Goal: Task Accomplishment & Management: Manage account settings

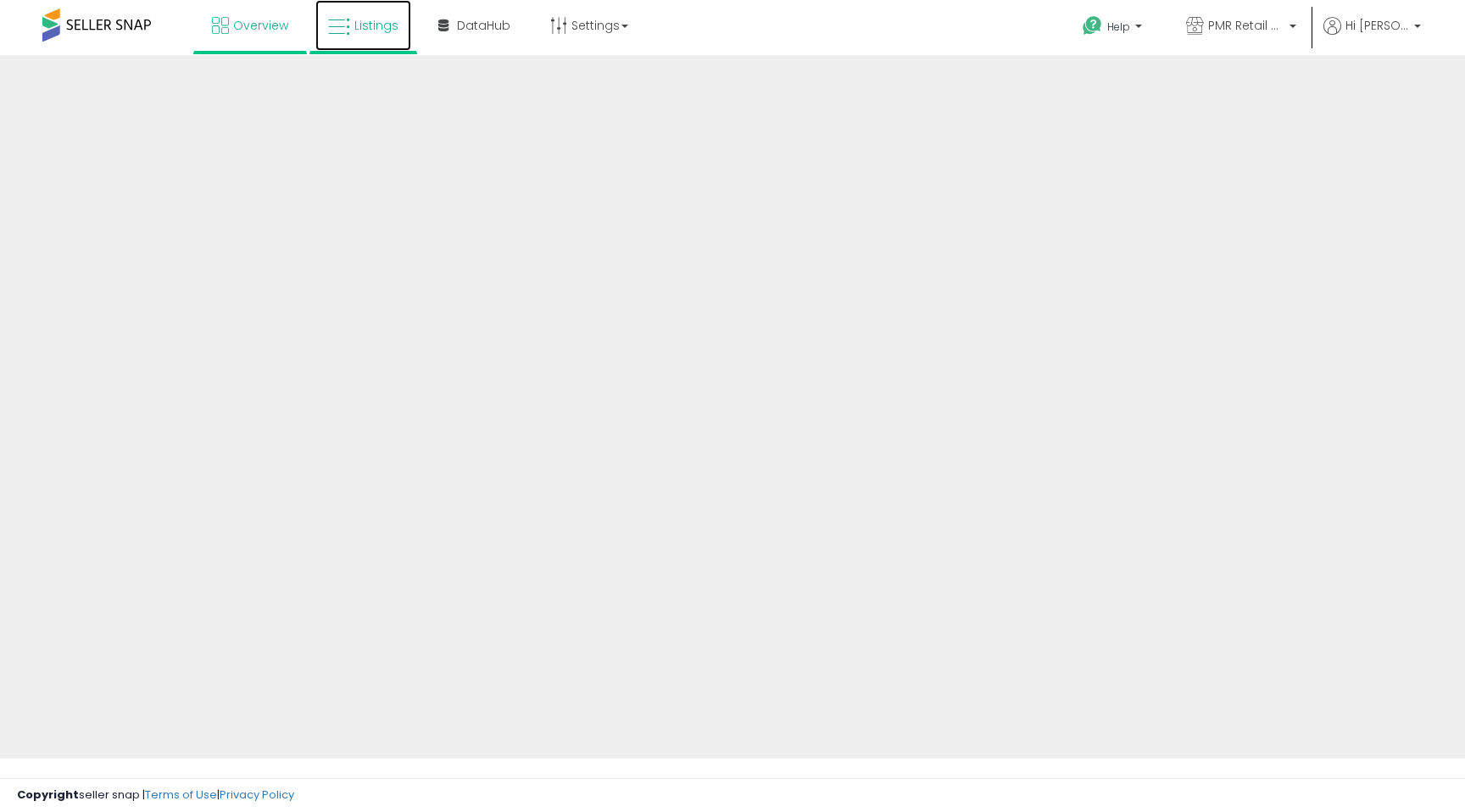
click at [377, 11] on link "Listings" at bounding box center [363, 25] width 95 height 51
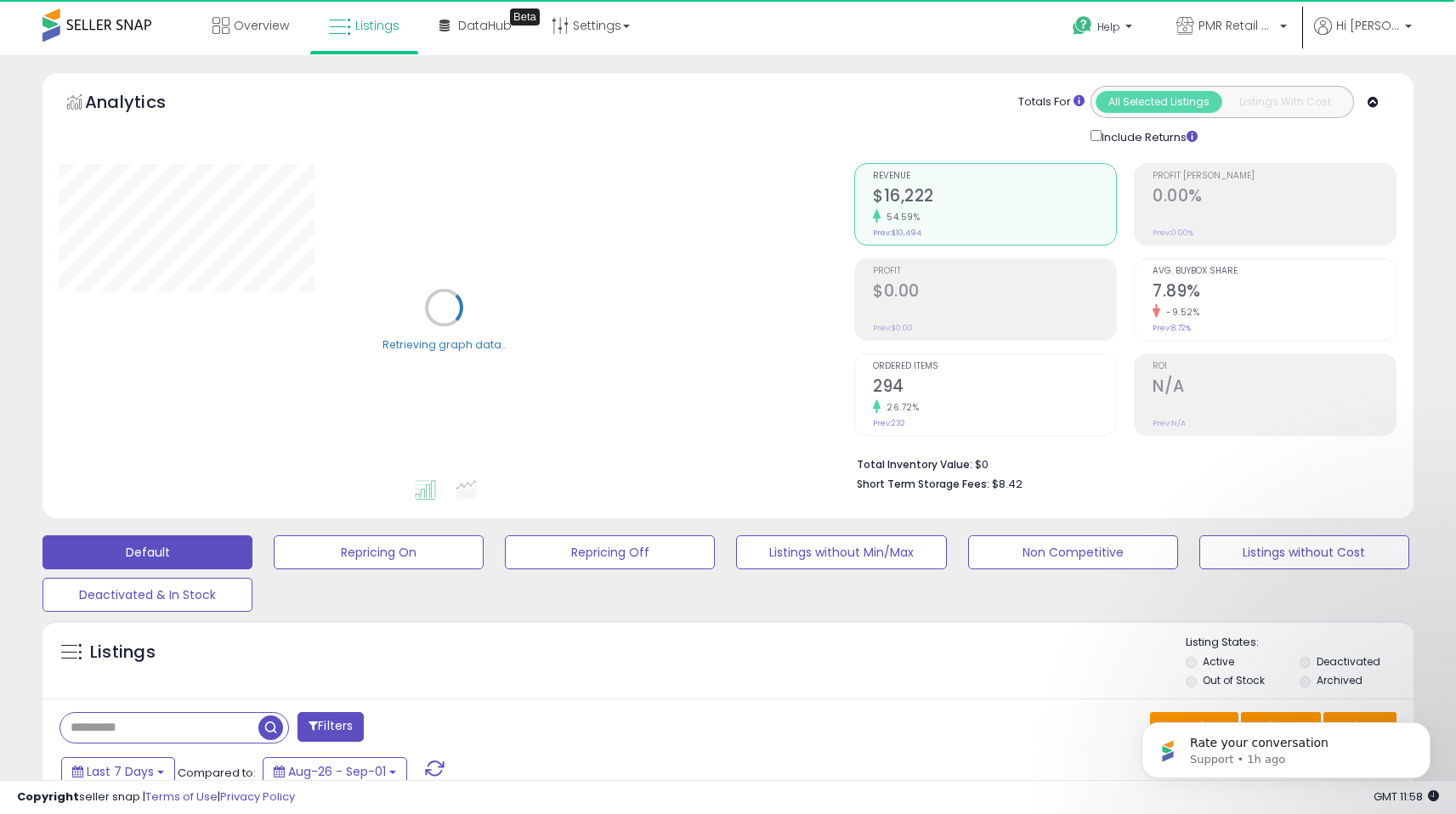
click at [635, 529] on div "Default Repricing On Repricing Off Listings without Min/Max Non Competitive Lis…" at bounding box center [728, 569] width 1413 height 85
click at [636, 543] on button "Repricing Off" at bounding box center [610, 551] width 210 height 34
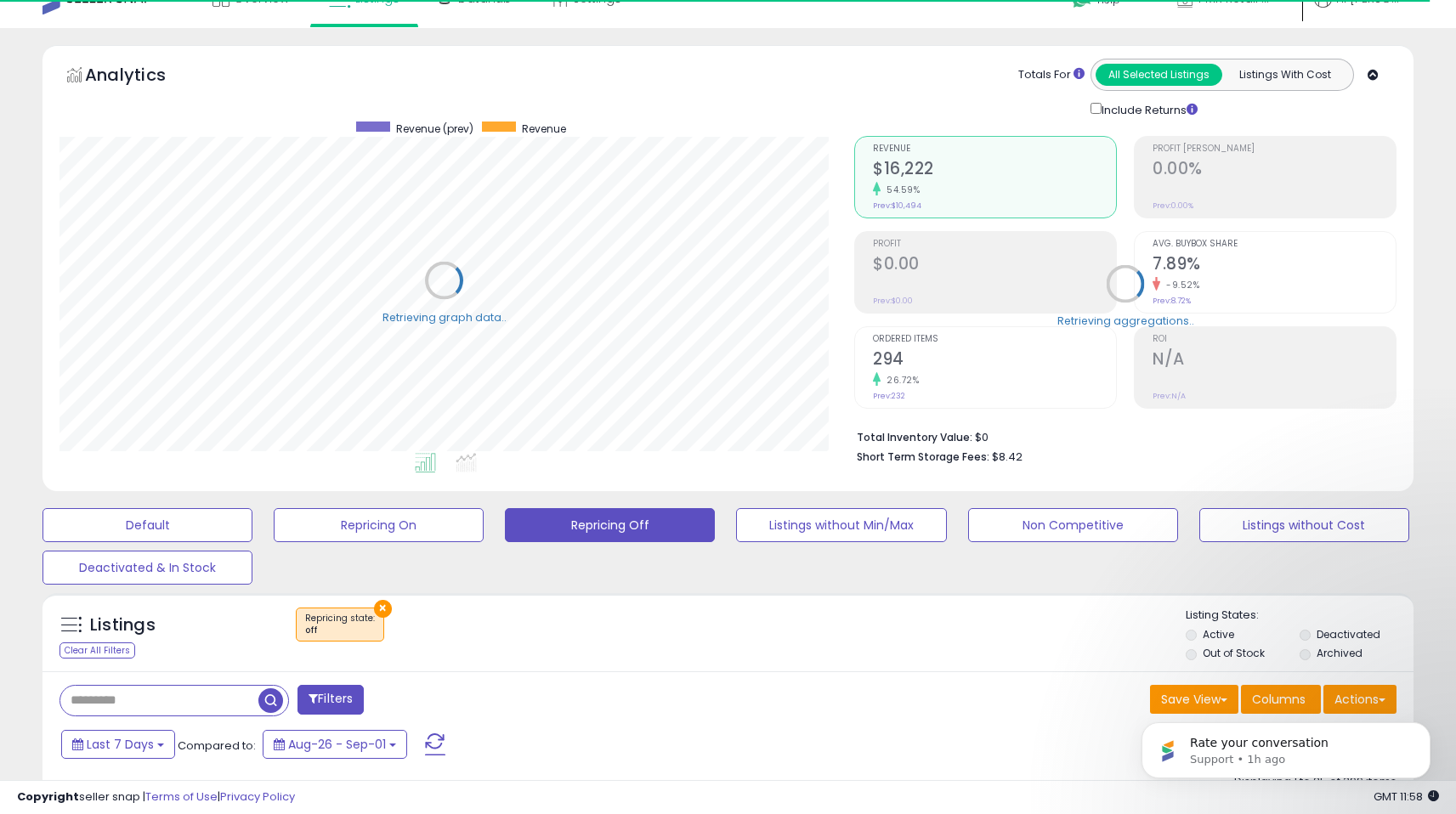
scroll to position [348, 794]
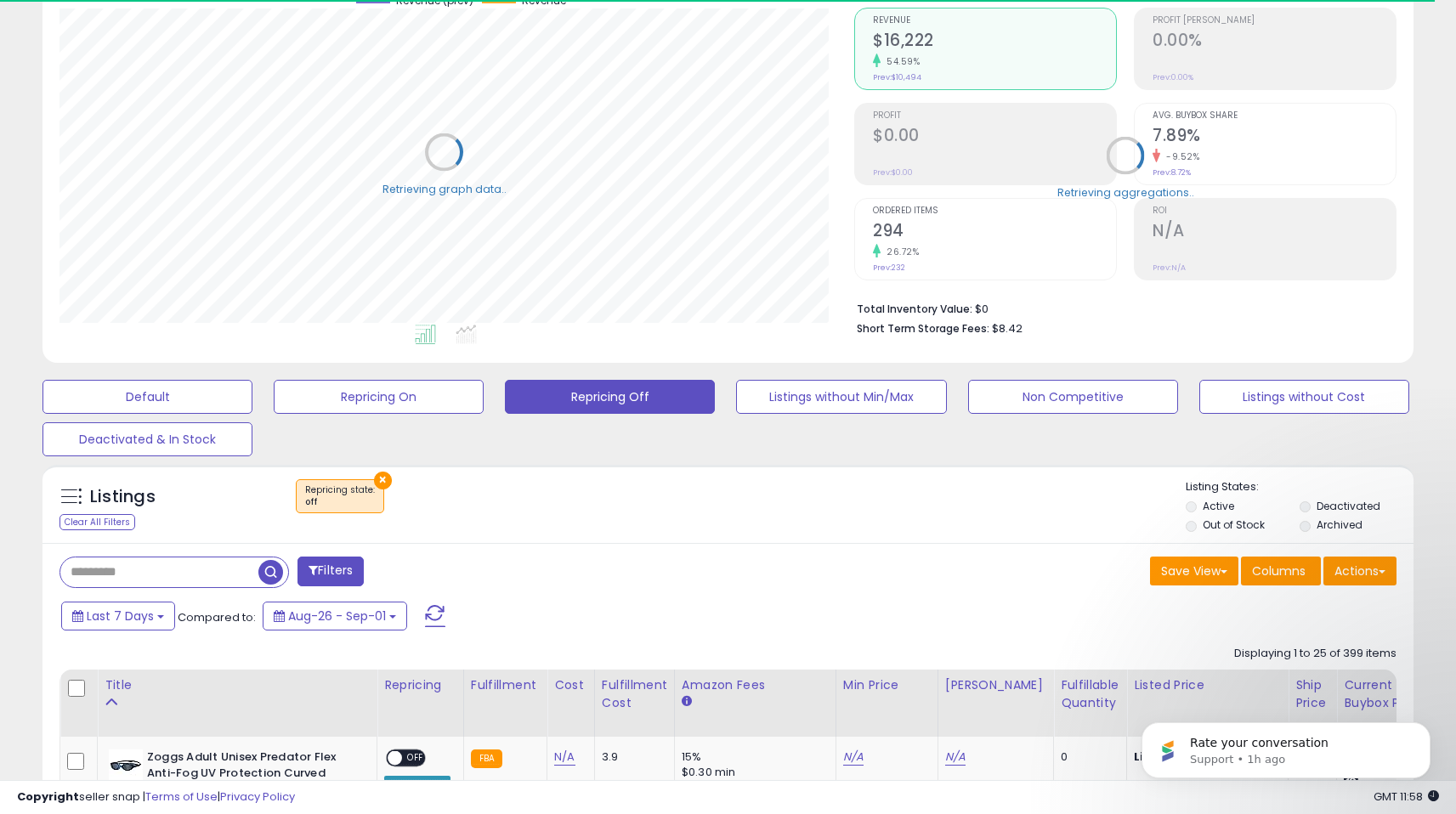
drag, startPoint x: 1468, startPoint y: 86, endPoint x: 1463, endPoint y: 232, distance: 146.1
click at [1456, 232] on html "Unable to login Retrieving listings data.. has not yet accepted the Terms of Us…" at bounding box center [728, 251] width 1456 height 814
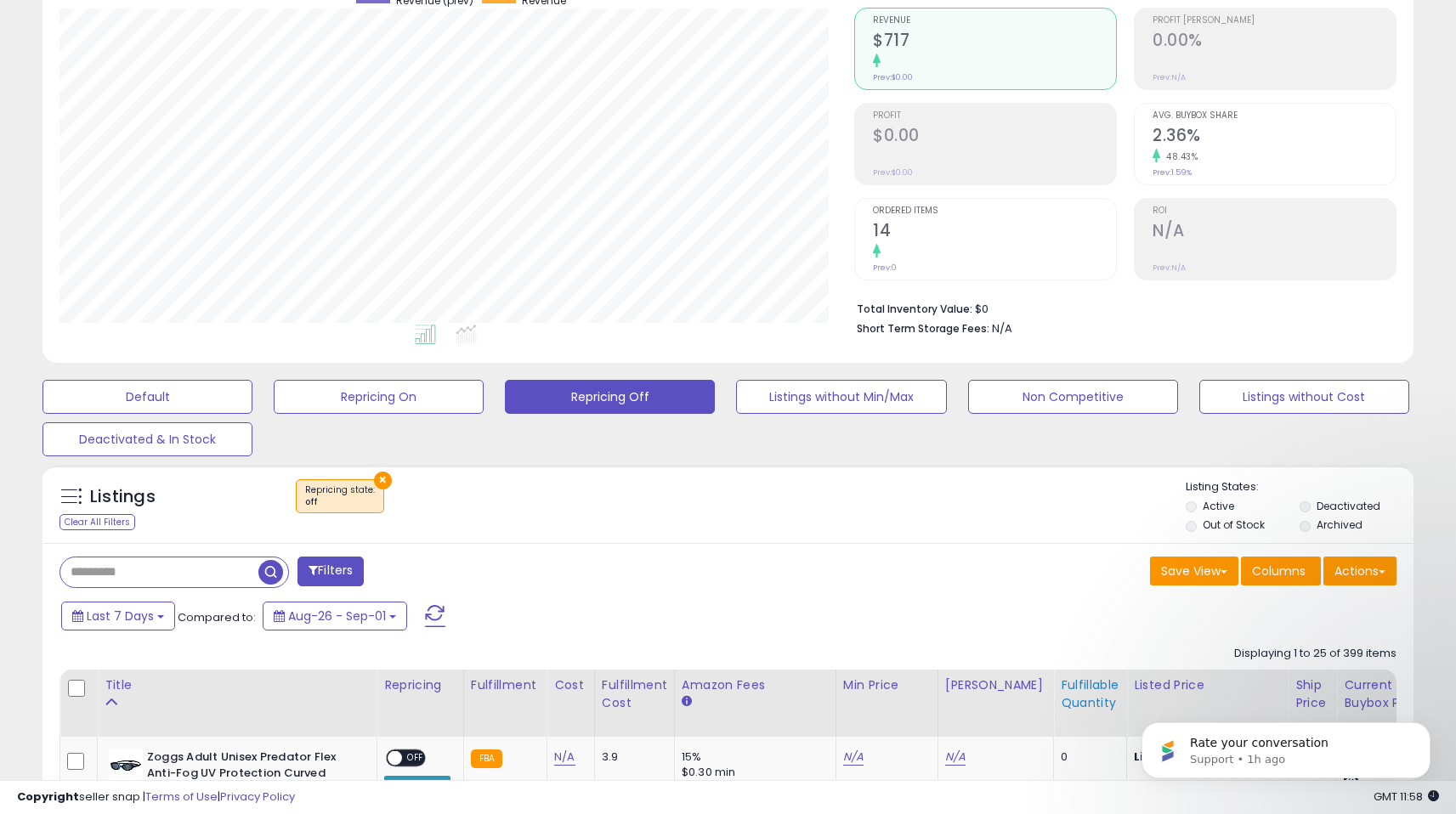
click at [1067, 702] on div "Fulfillable Quantity" at bounding box center [1089, 694] width 58 height 36
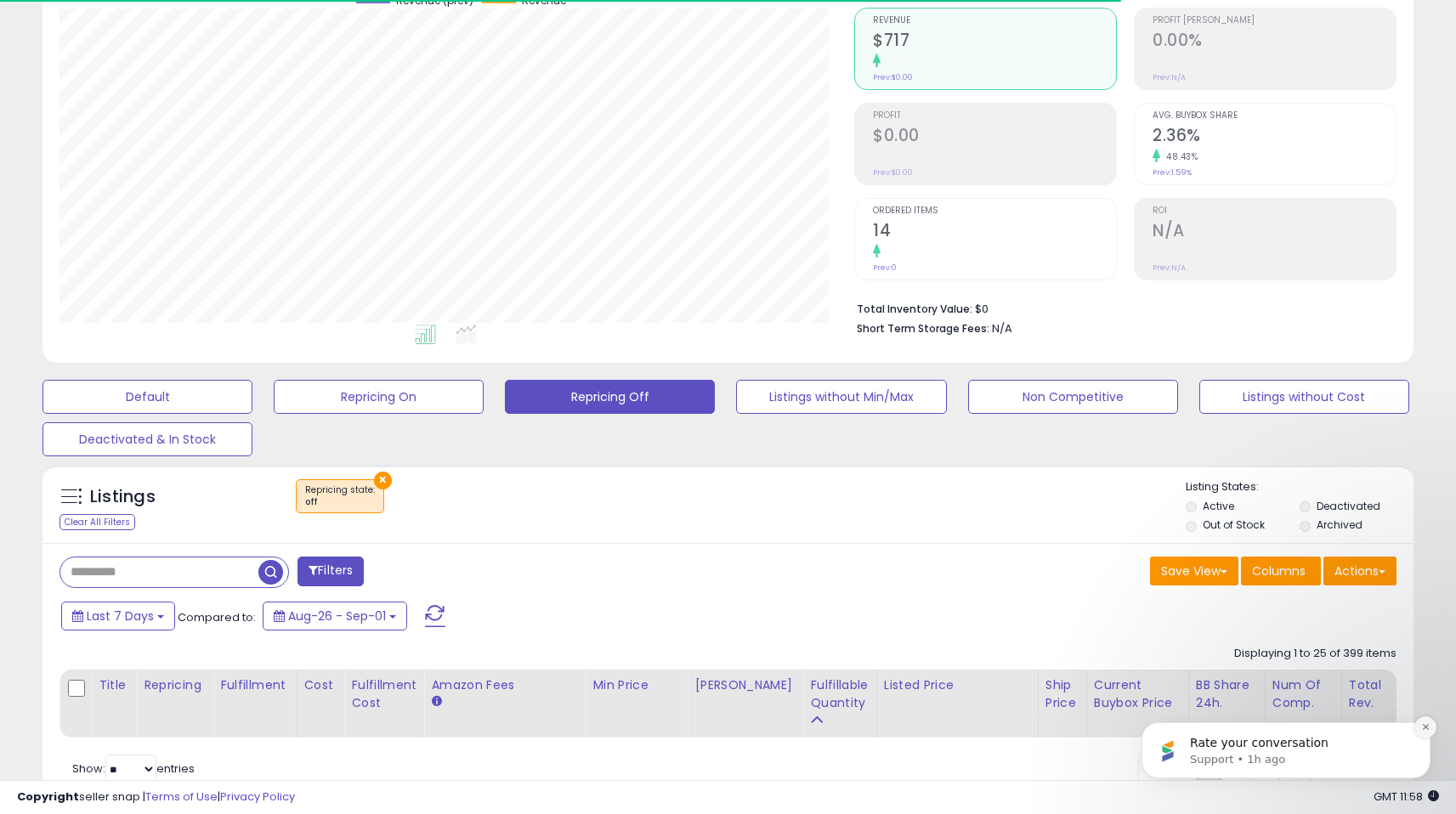
click at [1425, 726] on icon "Dismiss notification" at bounding box center [1424, 726] width 6 height 6
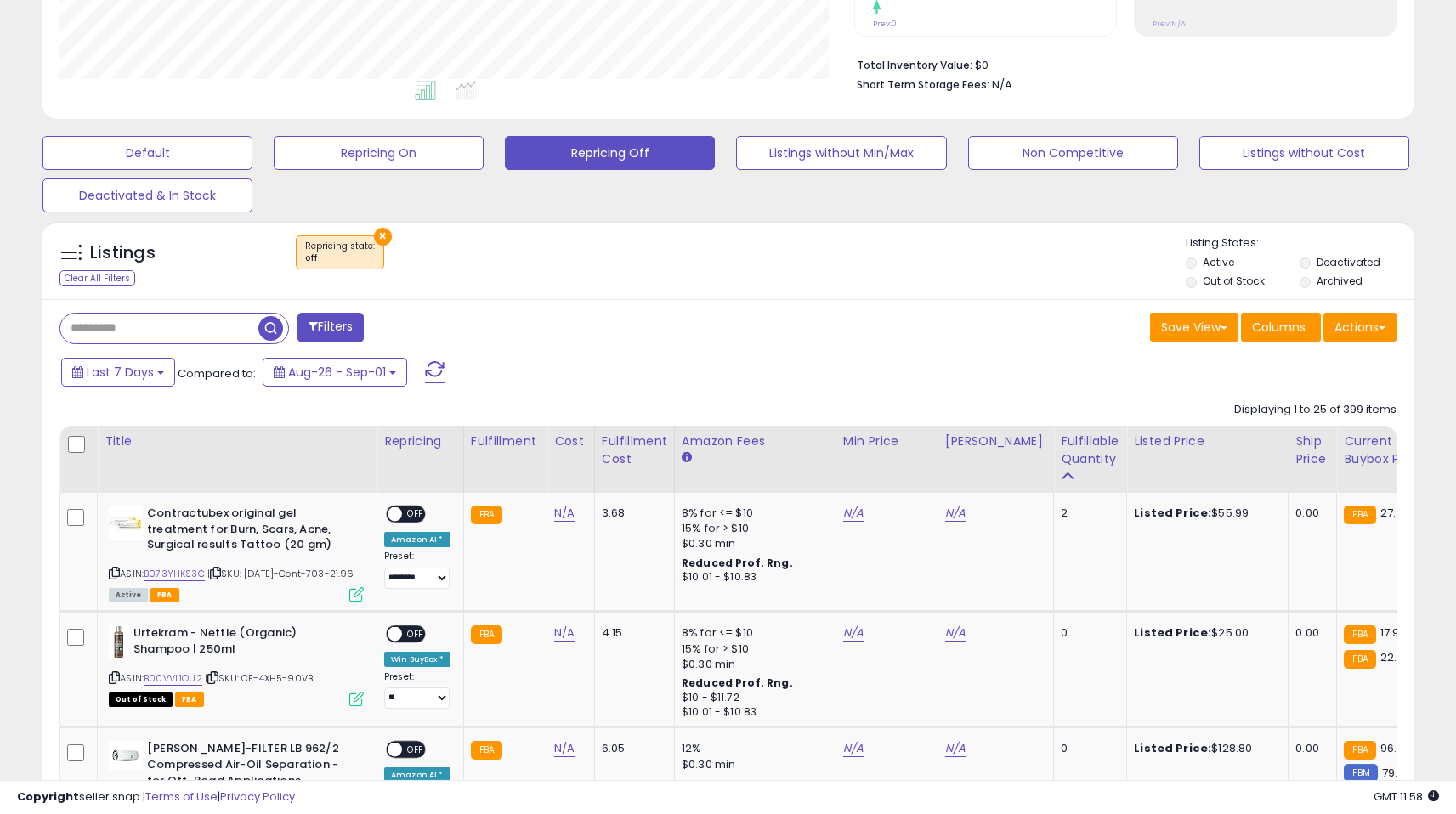
scroll to position [402, 0]
